Goal: Go to known website: Access a specific website the user already knows

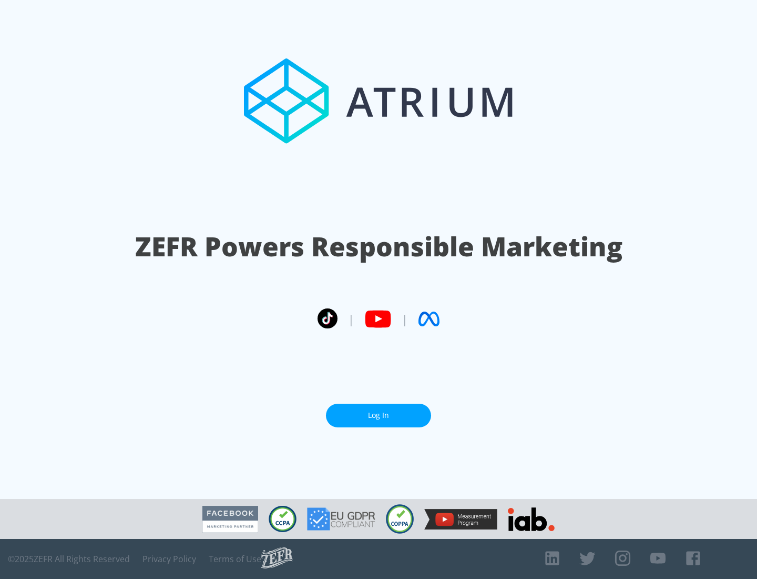
click at [379, 415] on link "Log In" at bounding box center [378, 415] width 105 height 24
